Goal: Check status: Check status

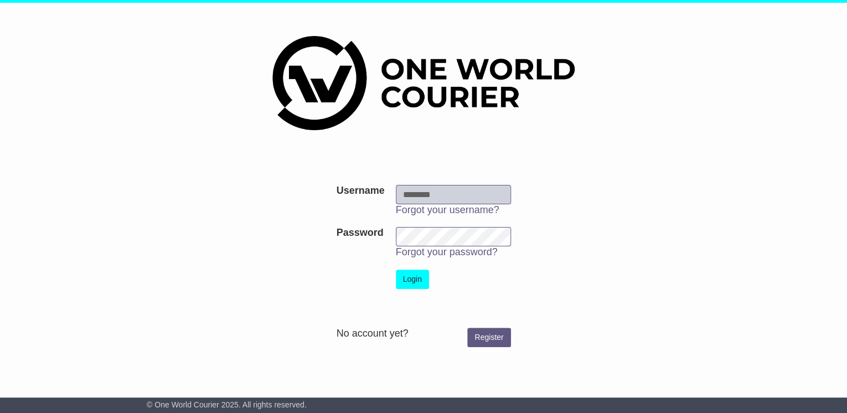
type input "**********"
click at [409, 277] on button "Login" at bounding box center [412, 279] width 33 height 19
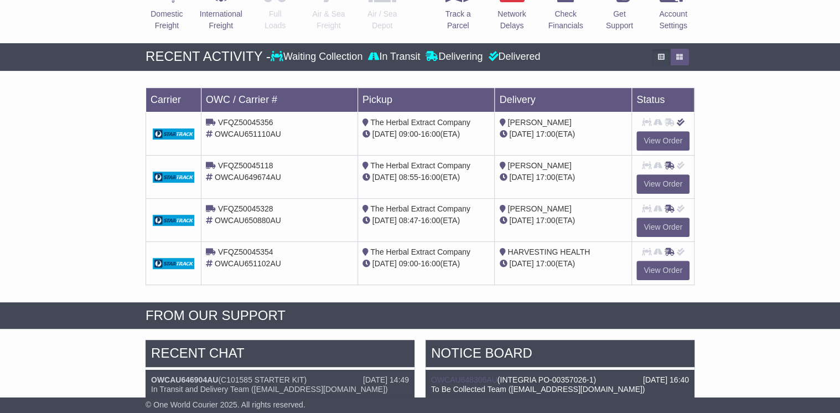
scroll to position [266, 0]
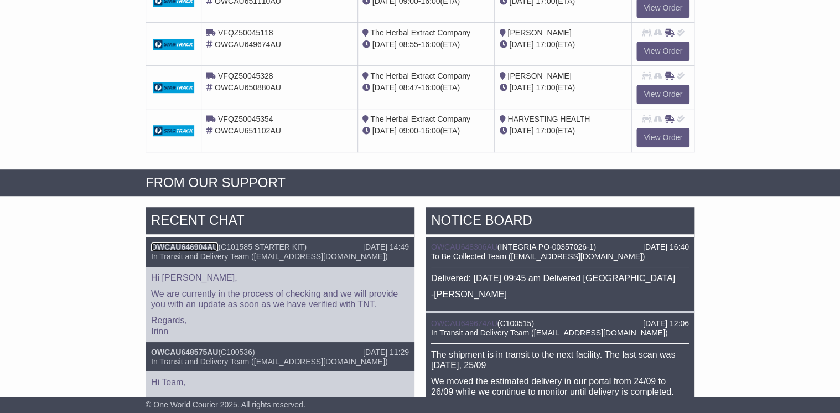
click at [190, 245] on link "OWCAU646904AU" at bounding box center [184, 246] width 67 height 9
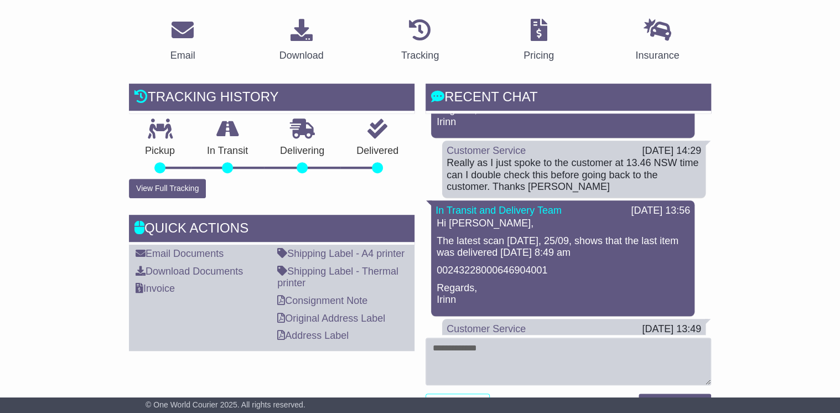
scroll to position [89, 0]
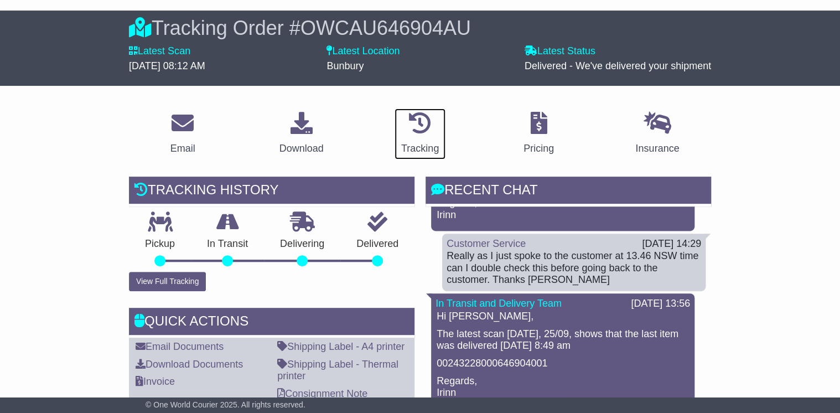
click at [427, 126] on icon at bounding box center [420, 123] width 22 height 22
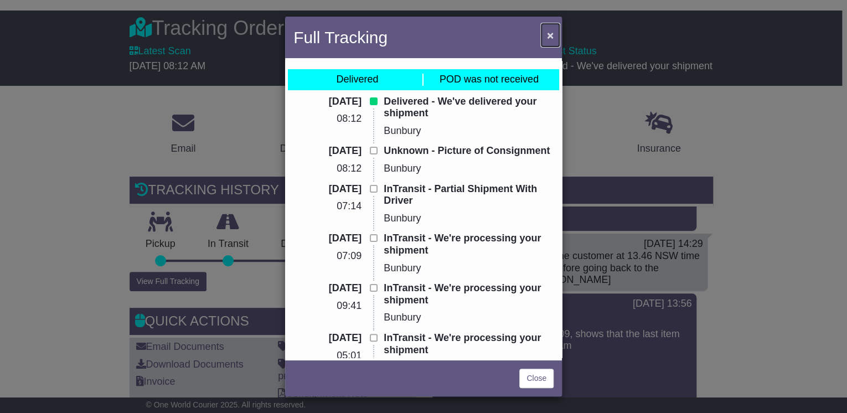
click at [549, 35] on span "×" at bounding box center [550, 35] width 7 height 13
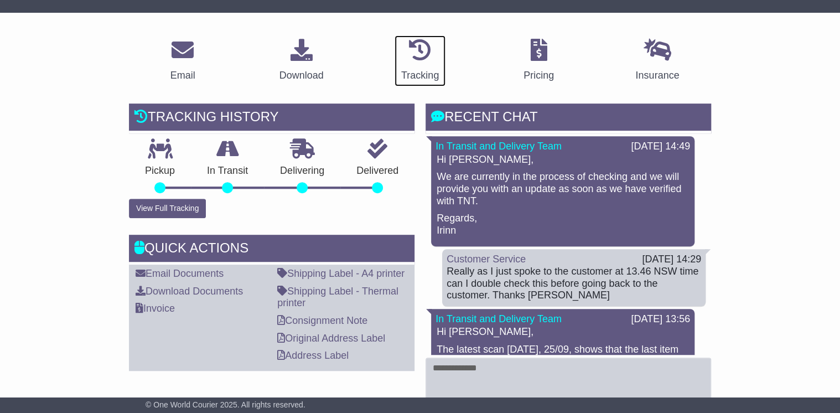
scroll to position [177, 0]
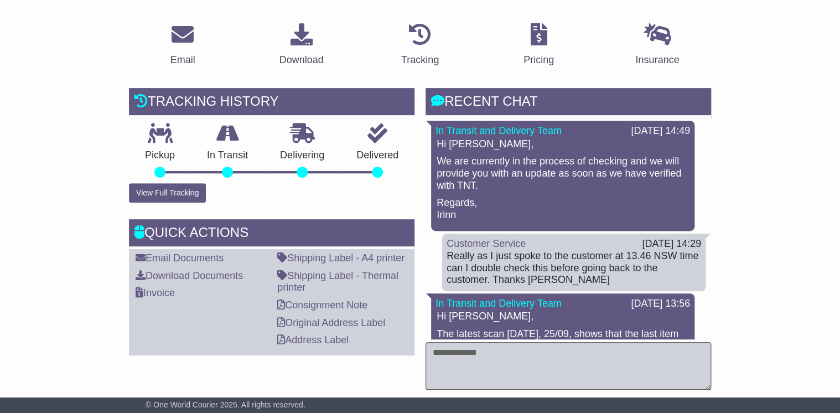
click at [452, 365] on textarea at bounding box center [569, 366] width 286 height 48
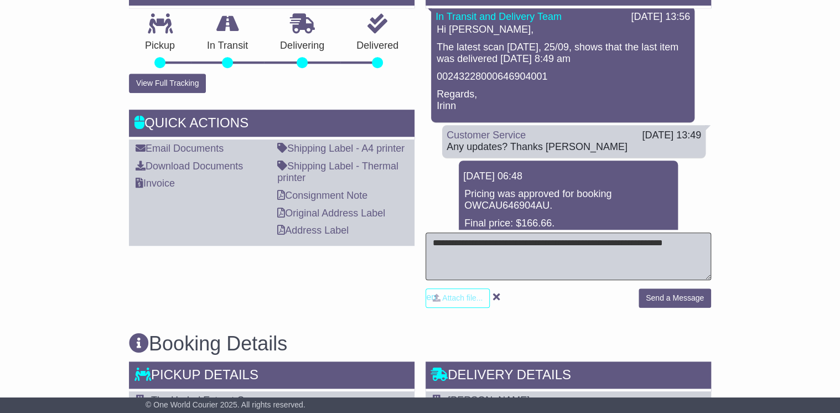
scroll to position [354, 0]
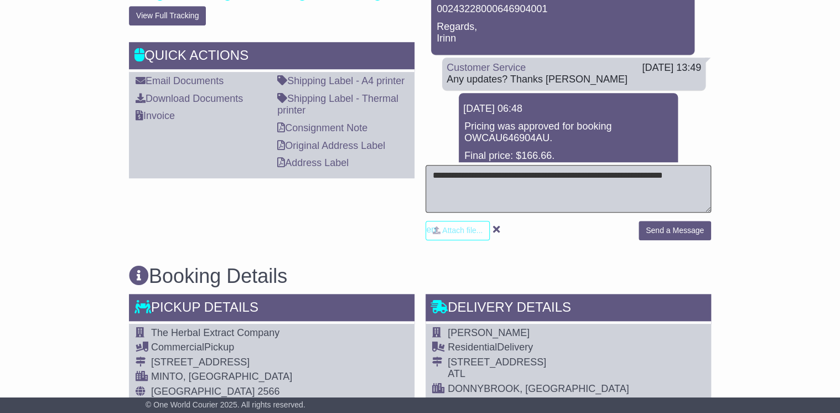
type textarea "**********"
click at [660, 231] on button "Send a Message" at bounding box center [675, 230] width 73 height 19
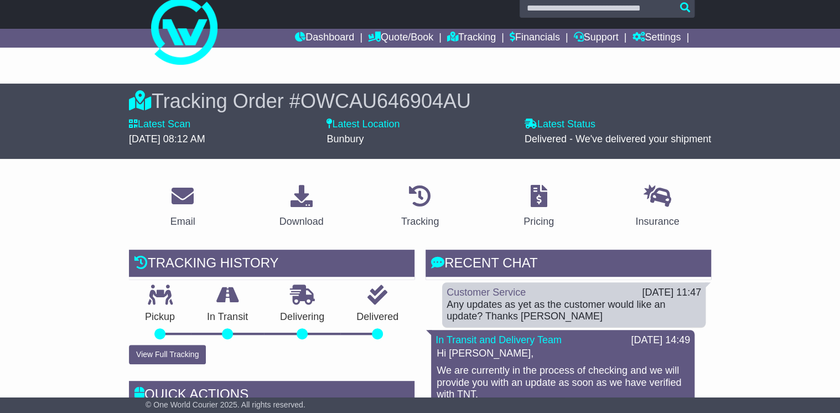
scroll to position [0, 0]
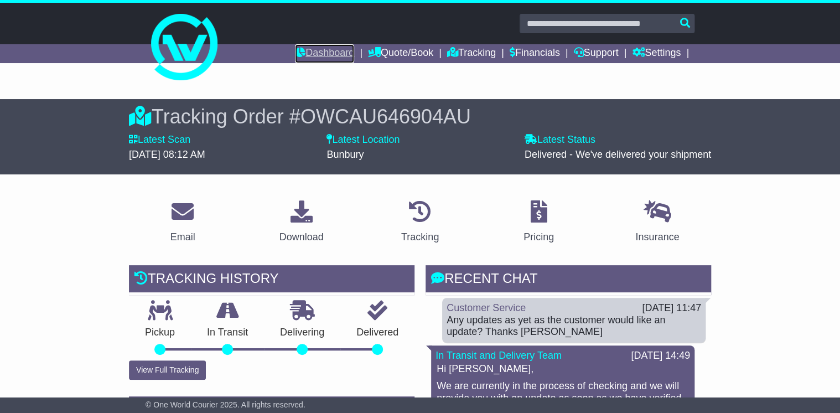
click at [314, 50] on link "Dashboard" at bounding box center [324, 53] width 59 height 19
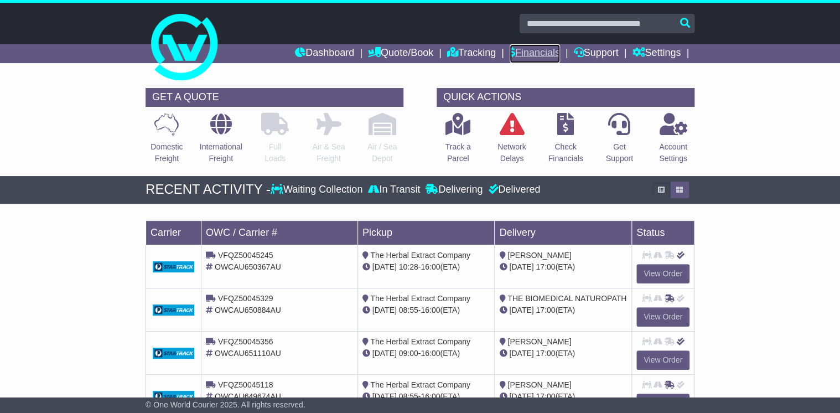
click at [555, 53] on link "Financials" at bounding box center [535, 53] width 50 height 19
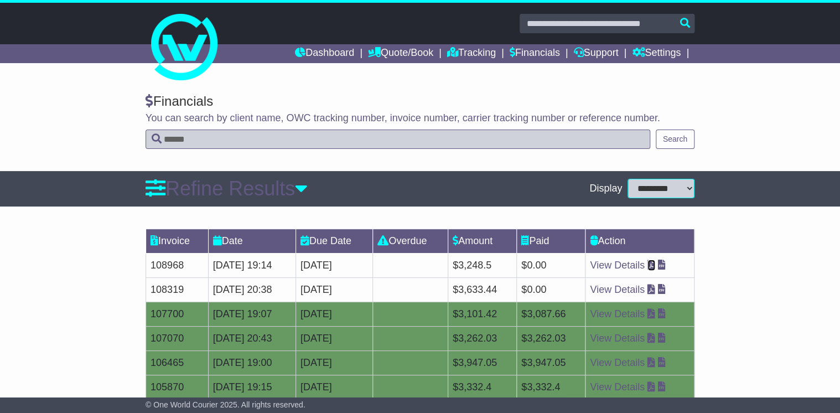
click at [656, 262] on icon at bounding box center [652, 265] width 8 height 10
click at [821, 281] on div "Invoice Date Due Date Overdue Amount Paid Action 108968 25 Sep 2025 19:14 [DATE…" at bounding box center [420, 369] width 840 height 292
click at [336, 50] on link "Dashboard" at bounding box center [324, 53] width 59 height 19
